Goal: Go to known website: Access a specific website the user already knows

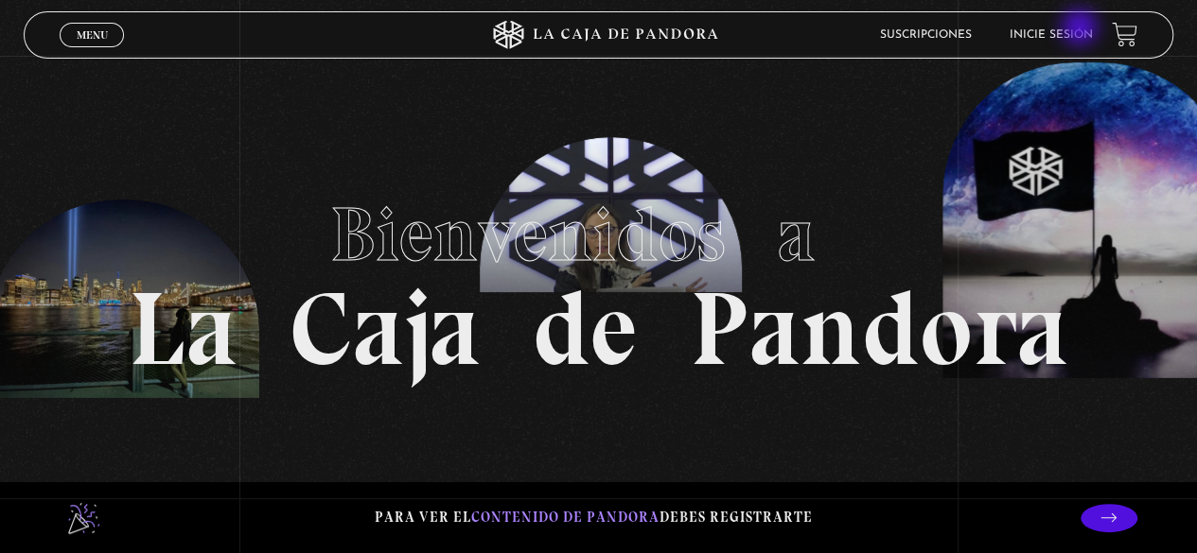
click at [1081, 29] on link "Inicie sesión" at bounding box center [1050, 34] width 83 height 11
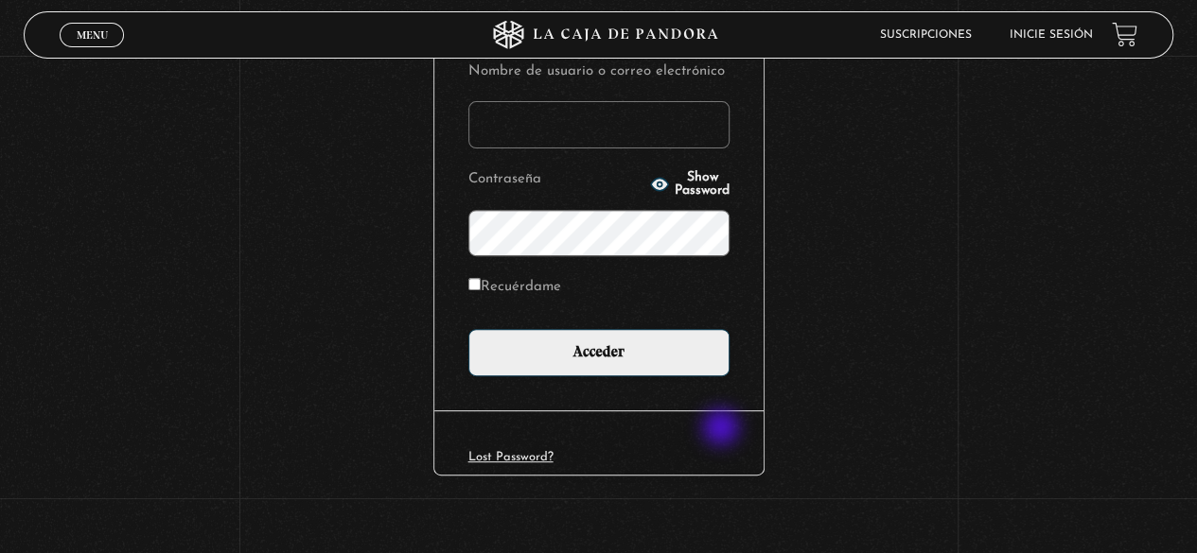
scroll to position [266, 0]
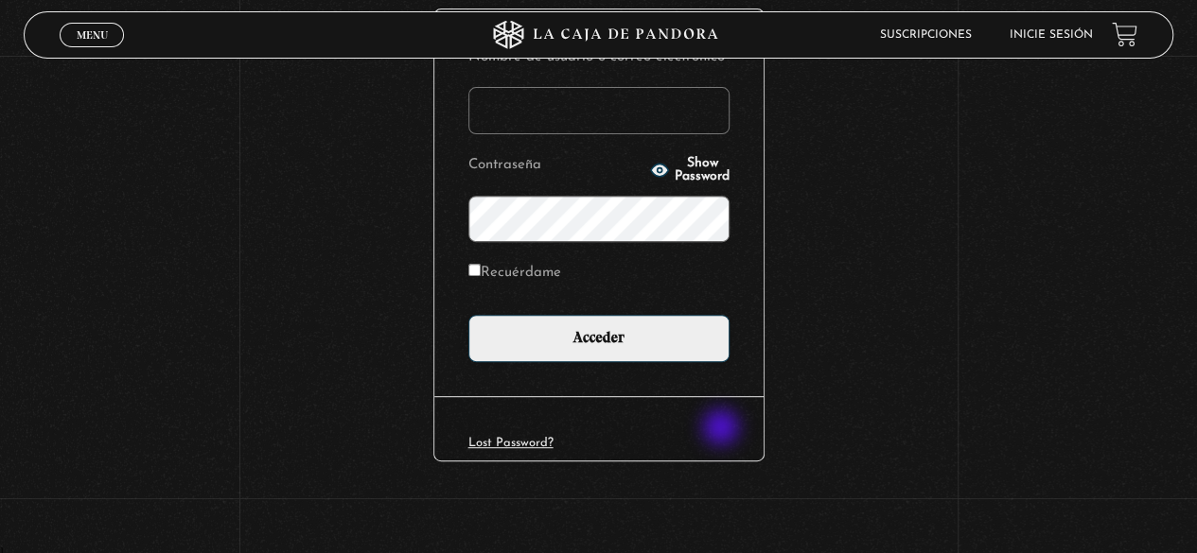
type input "nicol.mmora@gmail.com"
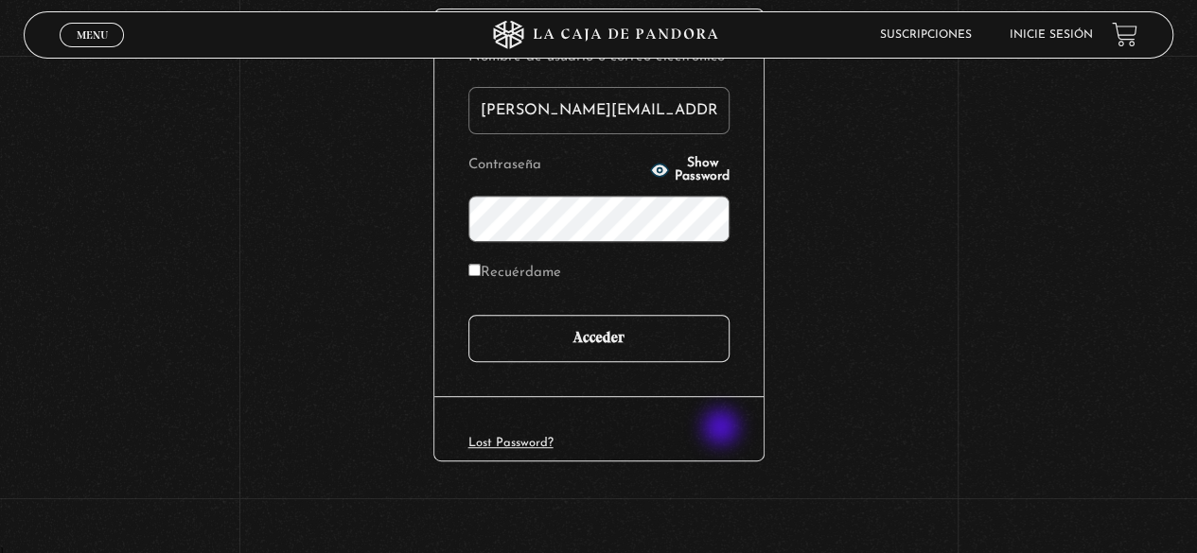
click at [638, 350] on input "Acceder" at bounding box center [598, 338] width 261 height 47
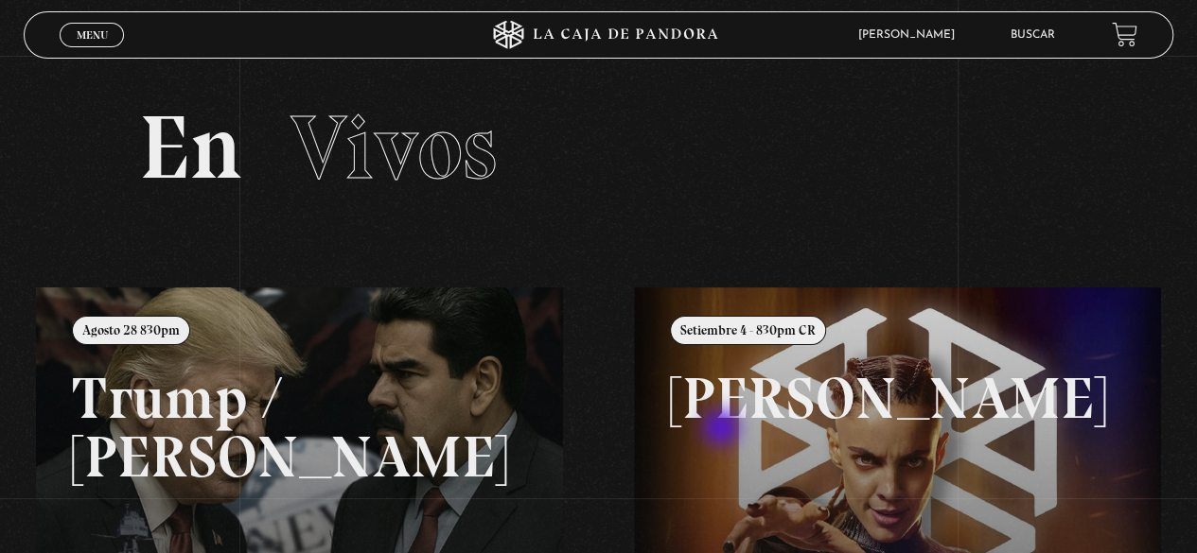
click at [224, 420] on link at bounding box center [634, 564] width 1197 height 553
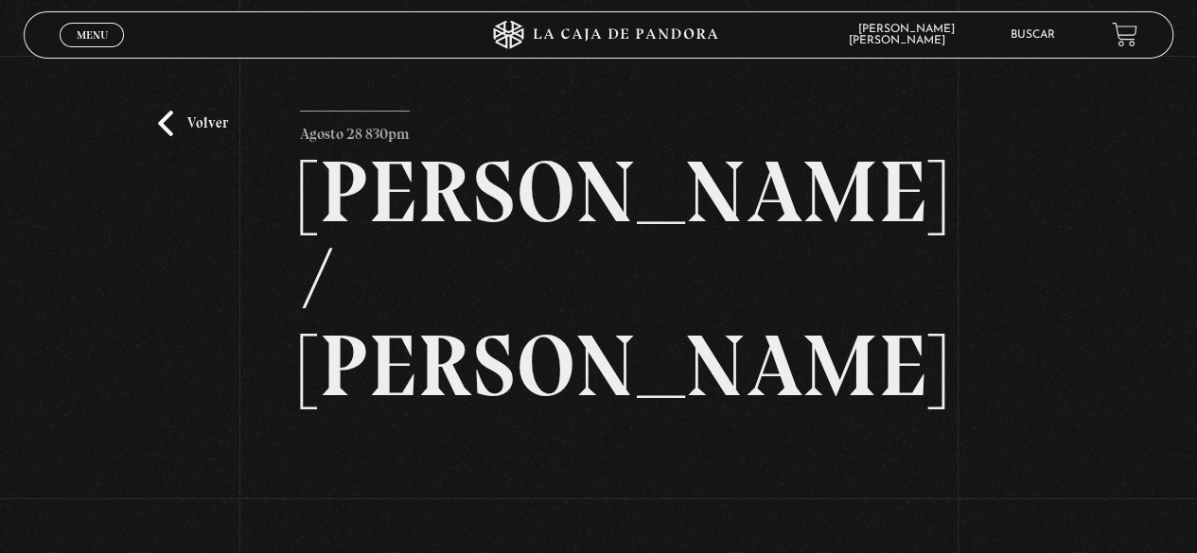
scroll to position [227, 0]
